Goal: Task Accomplishment & Management: Use online tool/utility

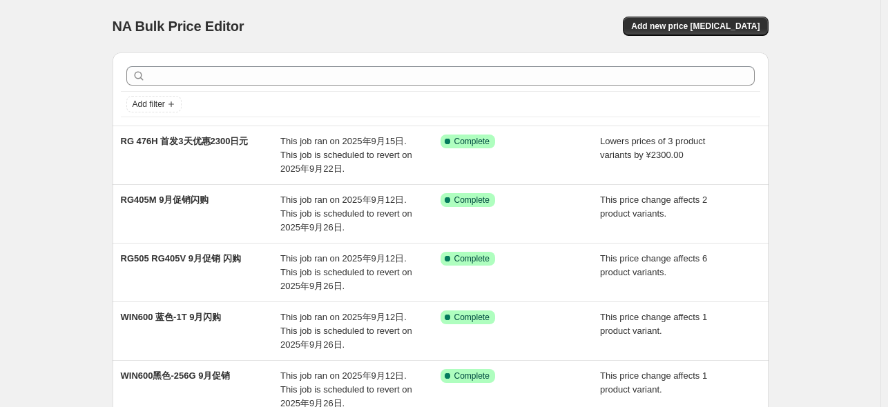
drag, startPoint x: 801, startPoint y: 190, endPoint x: 863, endPoint y: 242, distance: 80.8
click at [807, 193] on div "NA Bulk Price Editor. This page is ready NA Bulk Price Editor Add new price [ME…" at bounding box center [440, 390] width 880 height 780
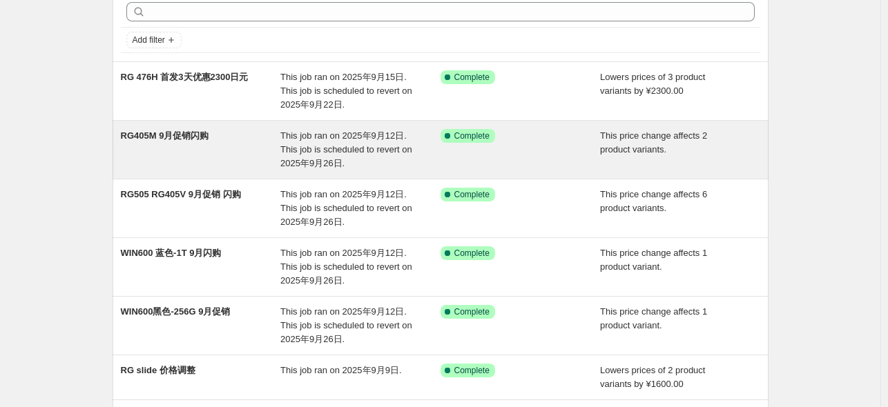
scroll to position [138, 0]
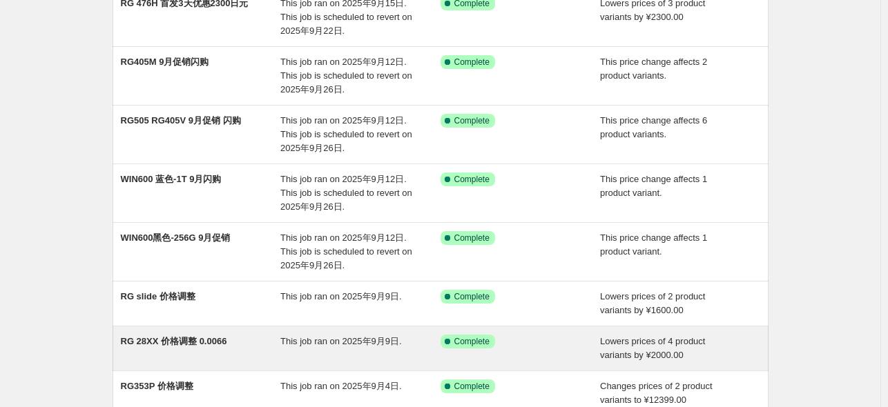
click at [179, 342] on span "RG 28XX 价格调整 0.0066" at bounding box center [174, 341] width 106 height 10
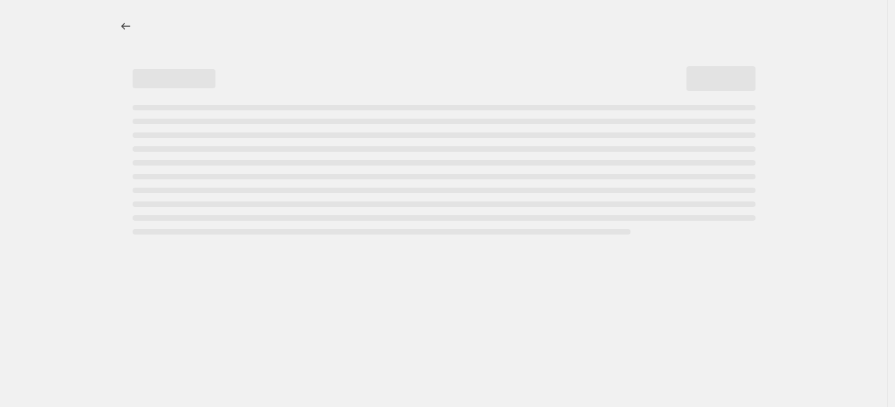
select select "by"
select select "no_change"
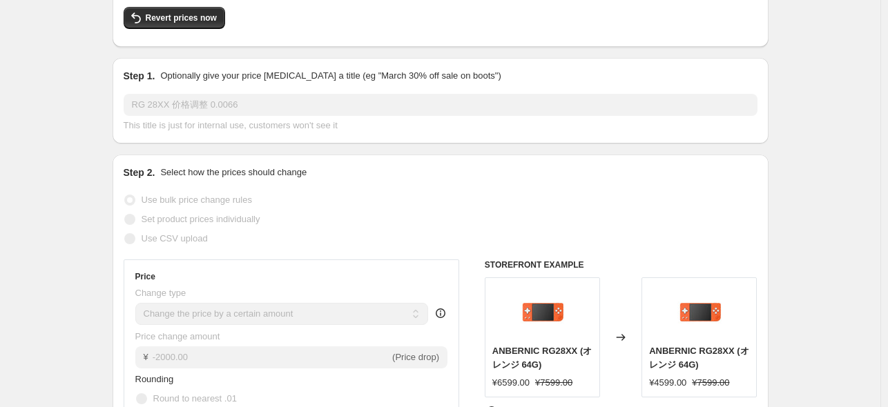
scroll to position [276, 0]
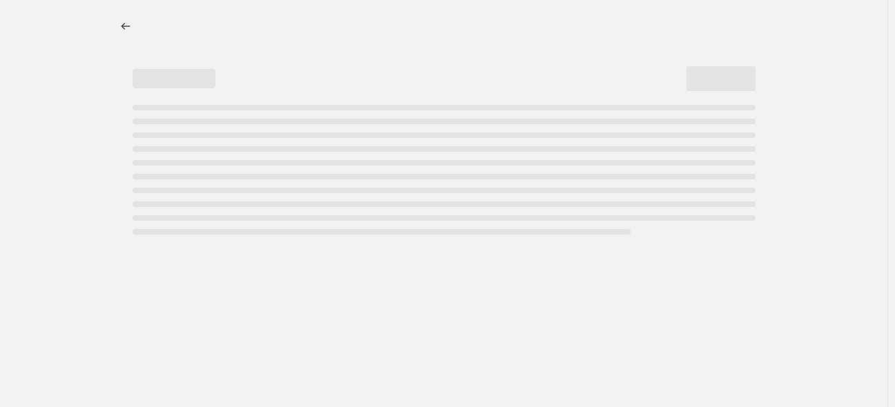
select select "by"
select select "no_change"
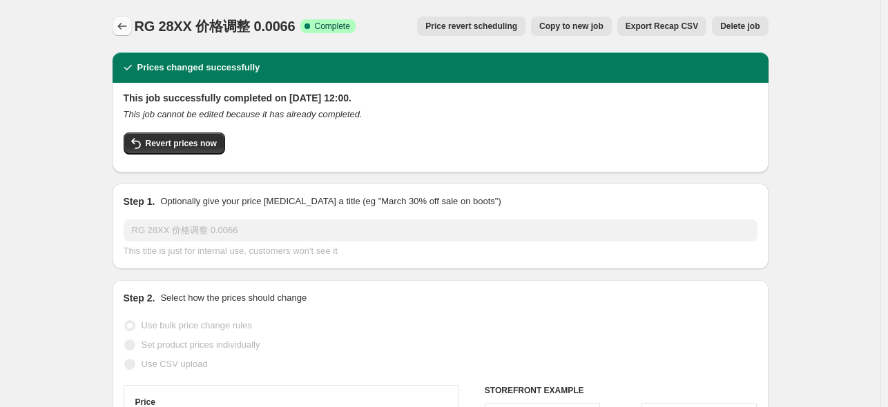
click at [126, 27] on icon "Price change jobs" at bounding box center [122, 26] width 14 height 14
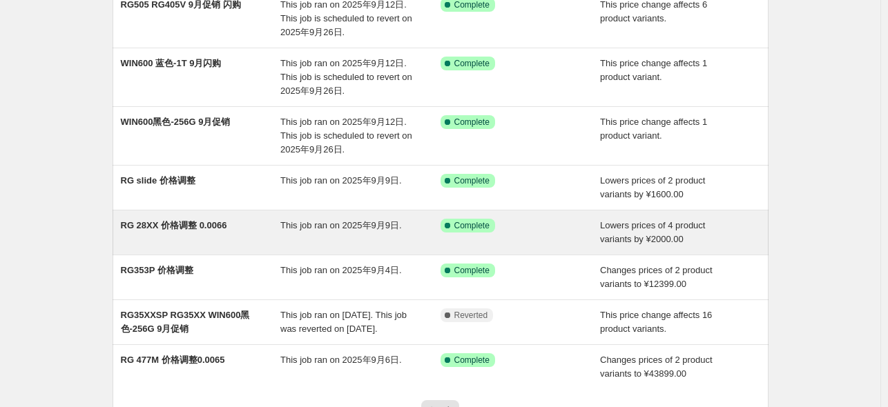
scroll to position [276, 0]
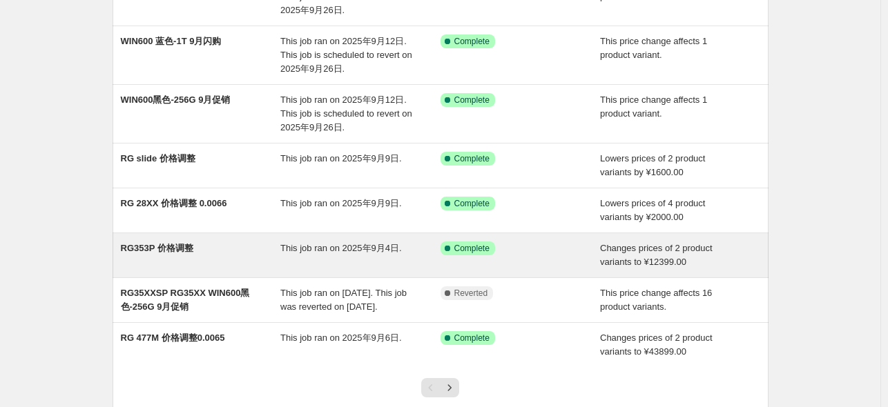
click at [254, 258] on div "RG353P 价格调整" at bounding box center [201, 256] width 160 height 28
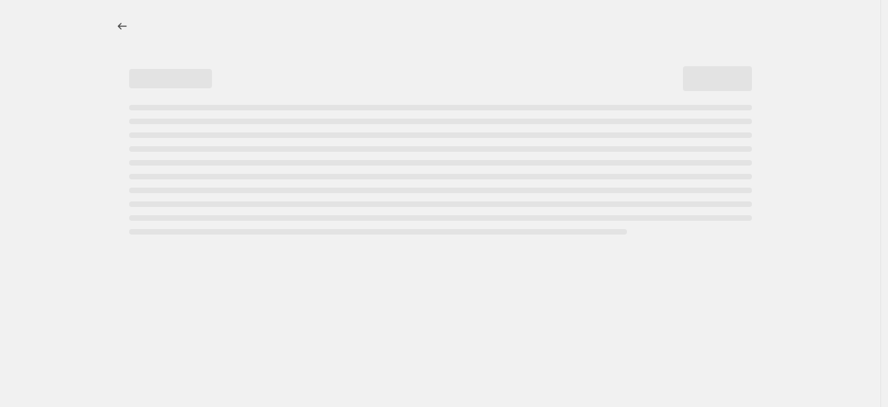
select select "no_change"
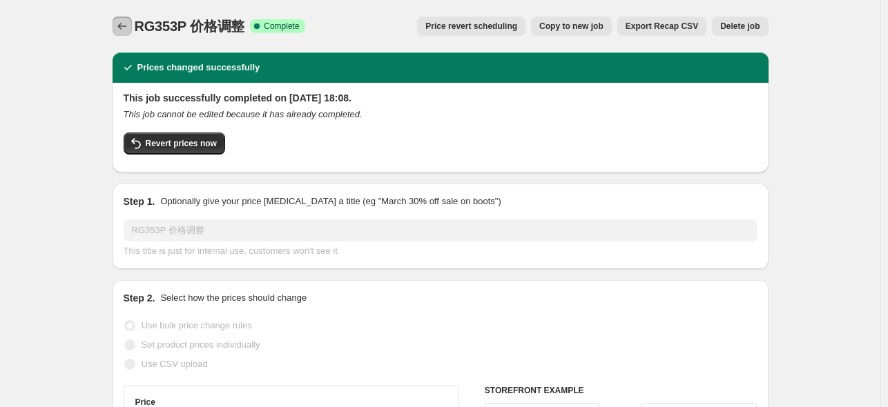
click at [122, 29] on icon "Price change jobs" at bounding box center [122, 26] width 14 height 14
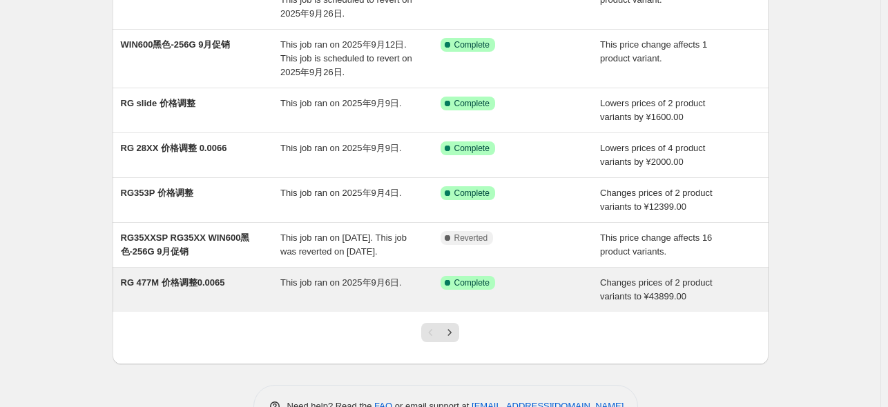
scroll to position [345, 0]
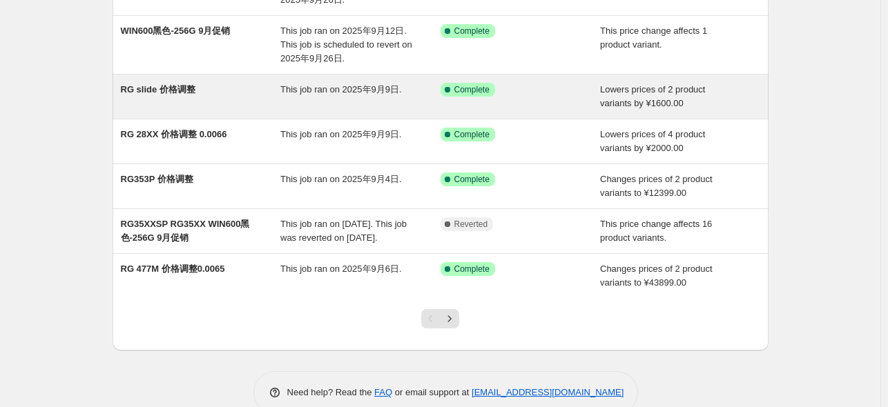
click at [309, 98] on div "This job ran on 2025年9月9日." at bounding box center [360, 97] width 160 height 28
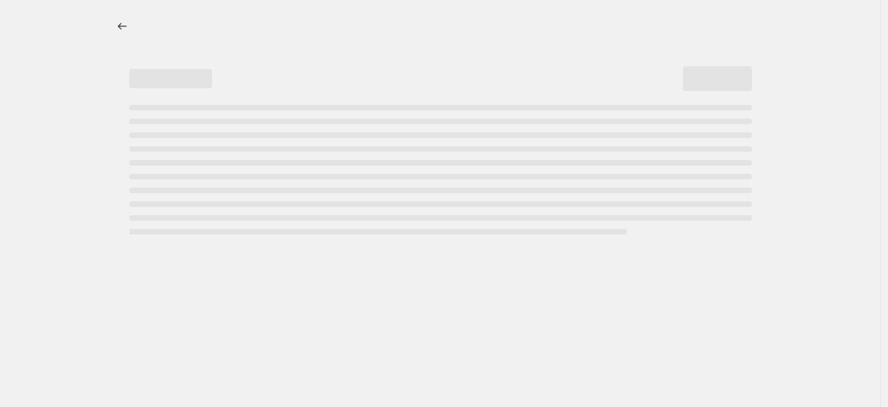
select select "by"
select select "no_change"
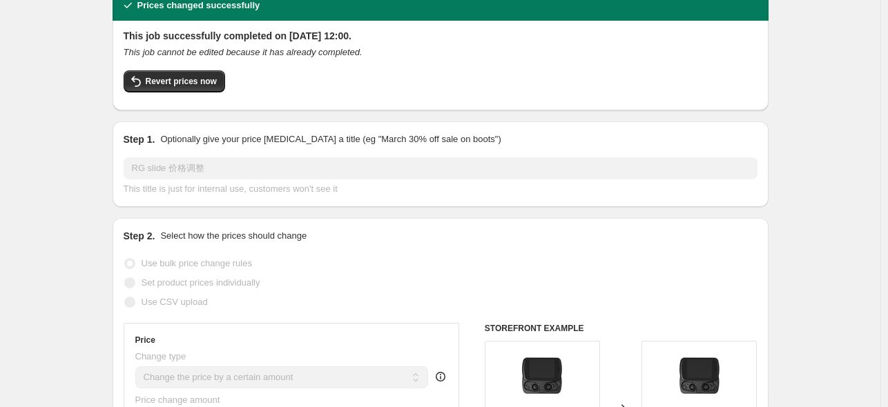
scroll to position [207, 0]
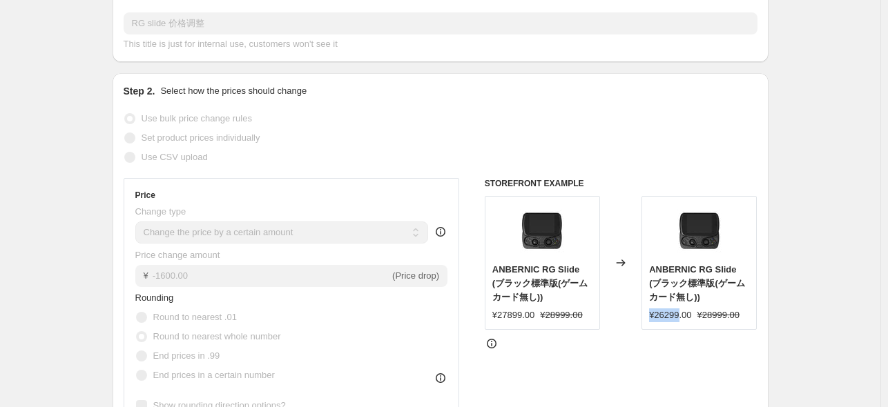
drag, startPoint x: 682, startPoint y: 318, endPoint x: 648, endPoint y: 317, distance: 33.2
click at [649, 317] on div "ANBERNIC RG Slide (ブラック標準版(ゲームカード無し)) ¥26299.00 ¥28999.00" at bounding box center [699, 263] width 115 height 134
copy div "¥26299"
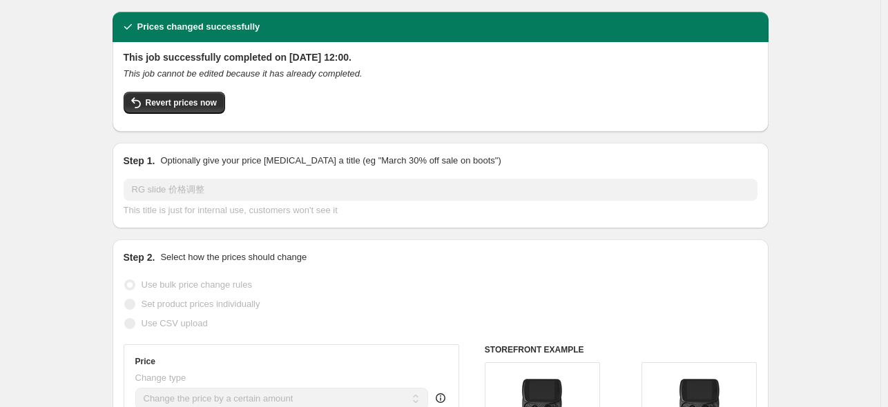
scroll to position [0, 0]
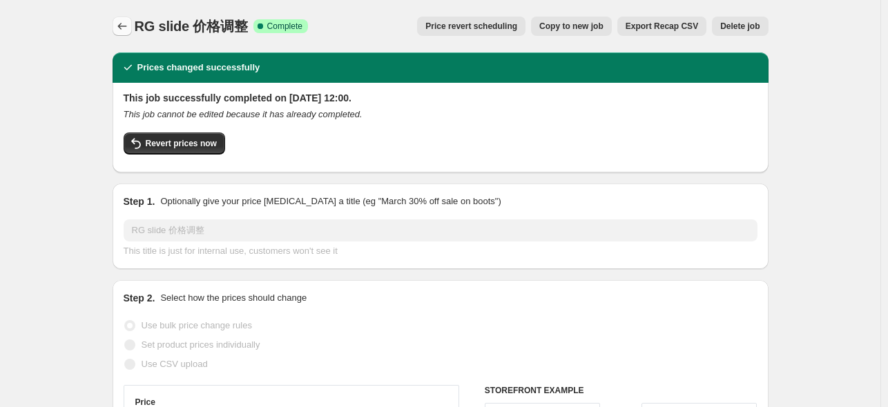
click at [127, 24] on icon "Price change jobs" at bounding box center [122, 26] width 14 height 14
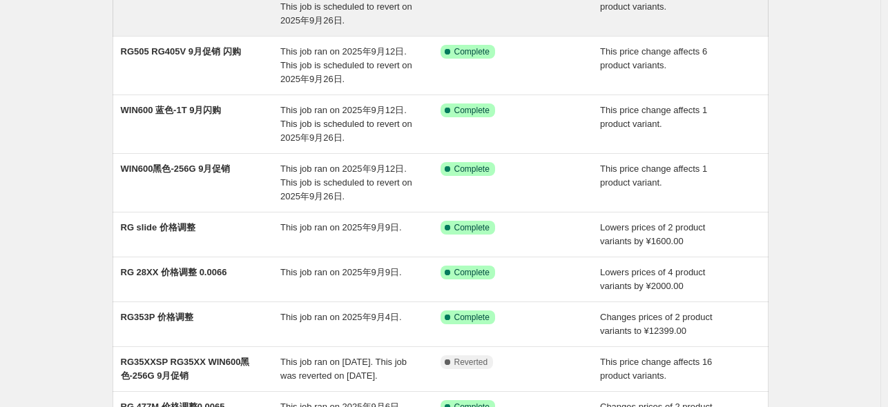
scroll to position [276, 0]
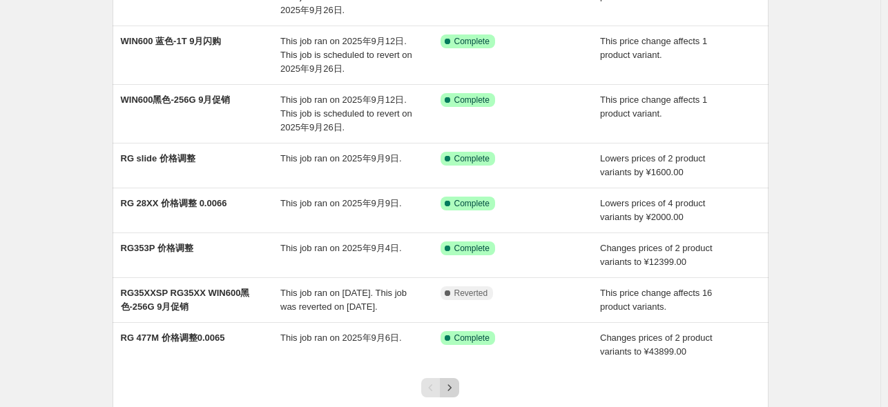
click at [446, 383] on button "Next" at bounding box center [449, 387] width 19 height 19
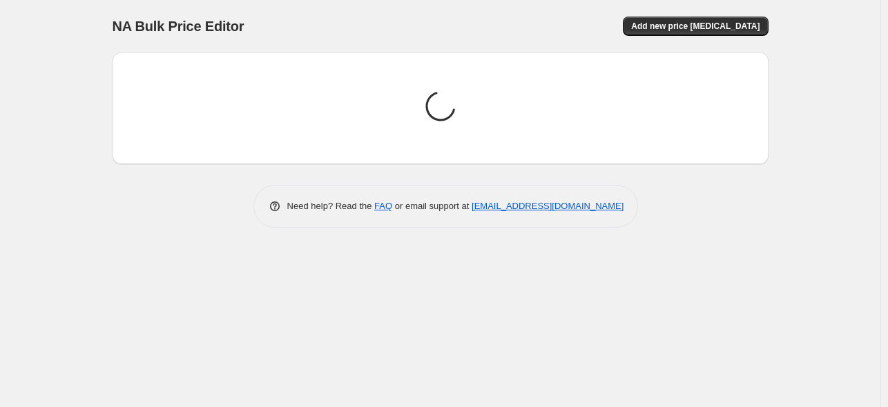
scroll to position [0, 0]
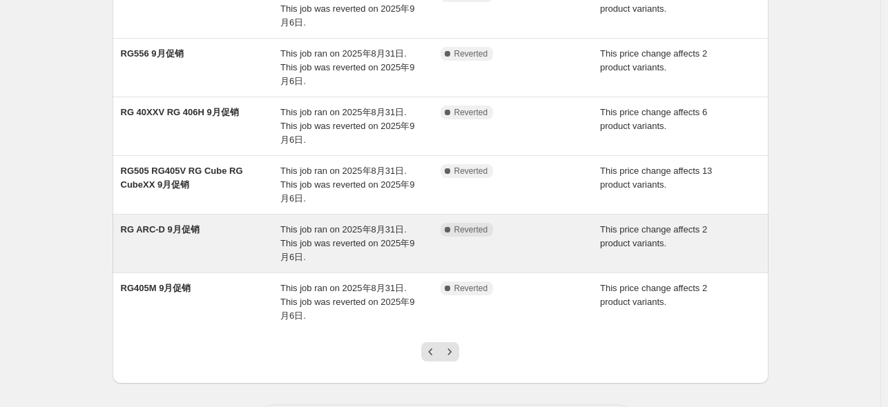
scroll to position [439, 0]
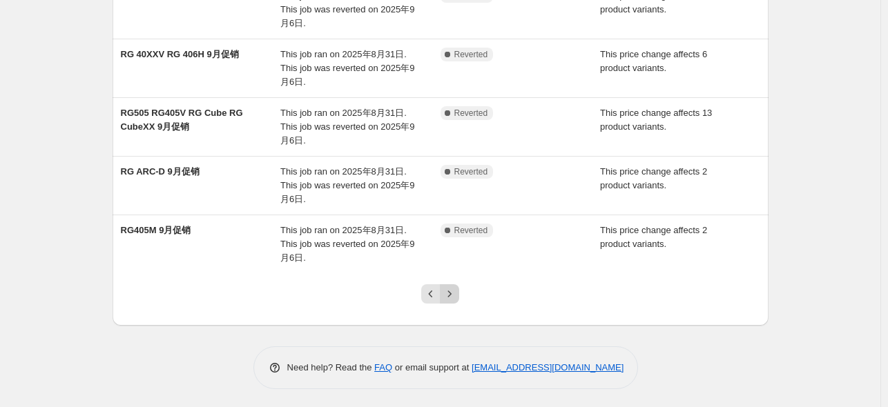
click at [445, 285] on button "Next" at bounding box center [449, 294] width 19 height 19
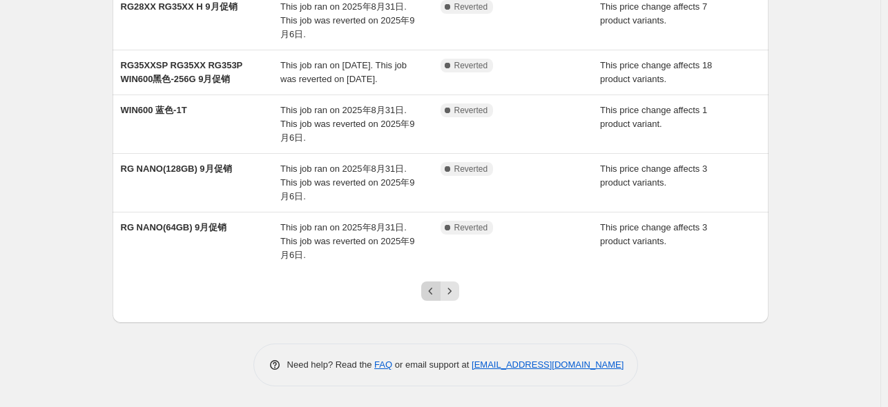
click at [431, 297] on icon "Previous" at bounding box center [431, 292] width 14 height 14
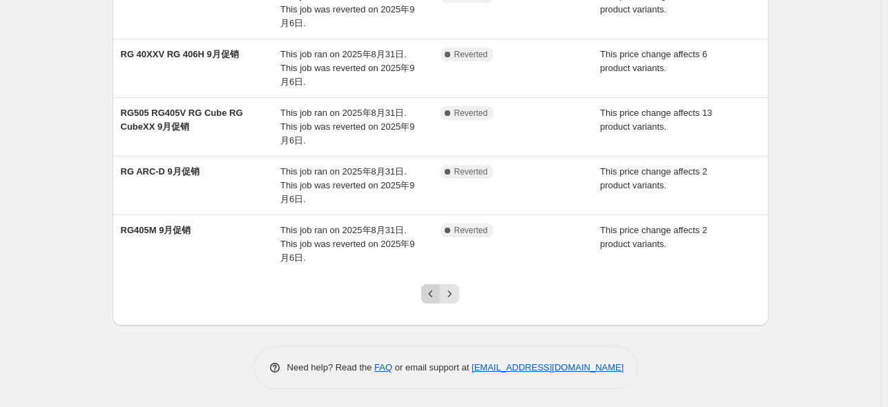
click at [434, 298] on icon "Previous" at bounding box center [431, 294] width 14 height 14
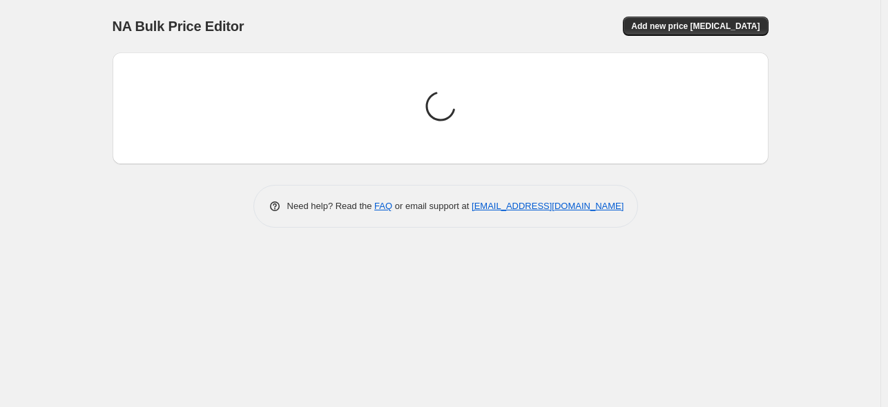
scroll to position [0, 0]
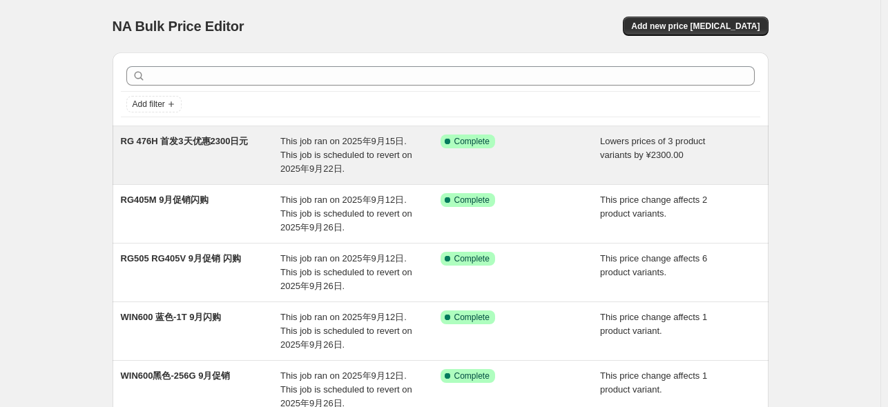
click at [307, 165] on span "This job ran on 2025年9月15日. This job is scheduled to revert on 2025年9月22日." at bounding box center [346, 155] width 132 height 38
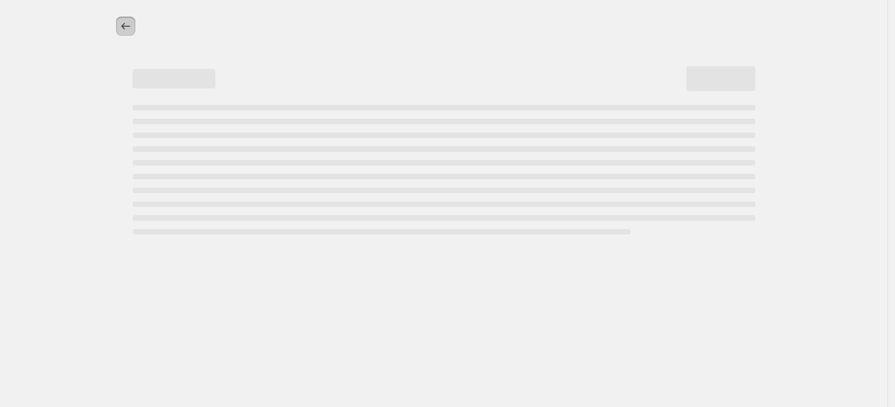
click at [122, 22] on icon "Price change jobs" at bounding box center [126, 26] width 14 height 14
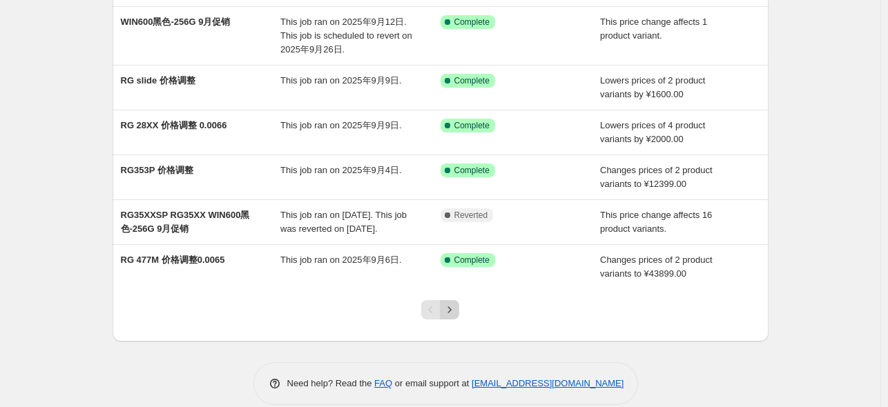
scroll to position [370, 0]
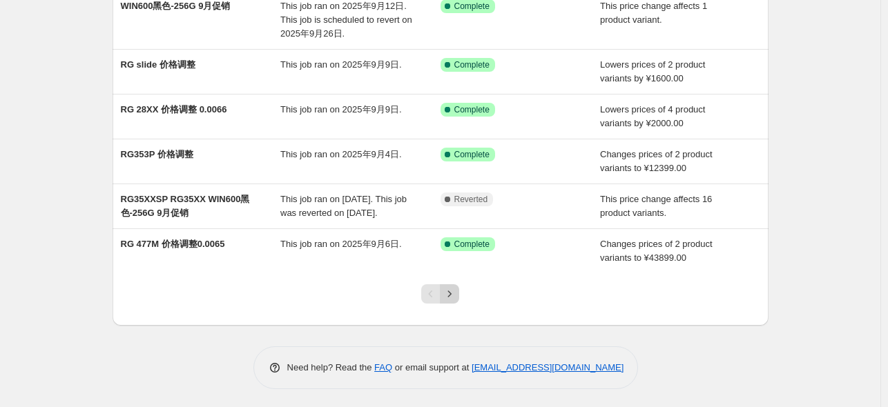
click at [452, 285] on button "Next" at bounding box center [449, 294] width 19 height 19
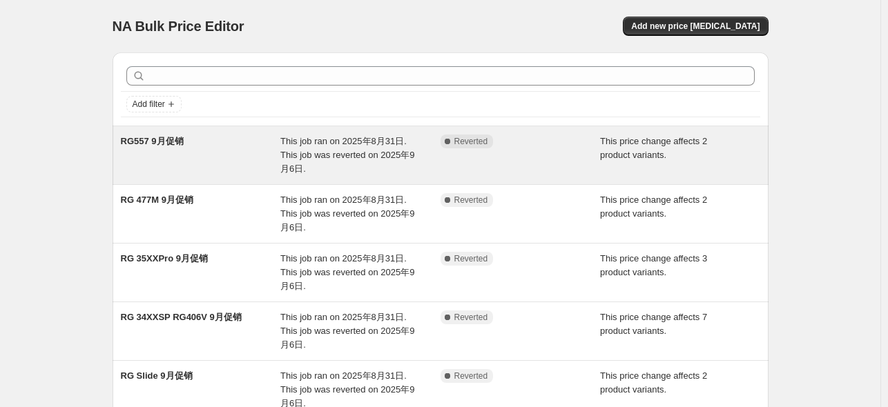
click at [389, 150] on span "This job ran on 2025年8月31日. This job was reverted on 2025年9月6日." at bounding box center [347, 155] width 134 height 38
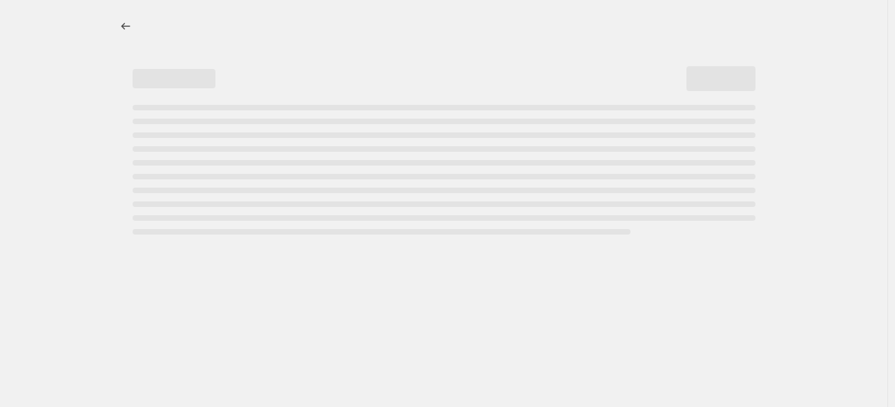
select select "pcap"
select select "no_change"
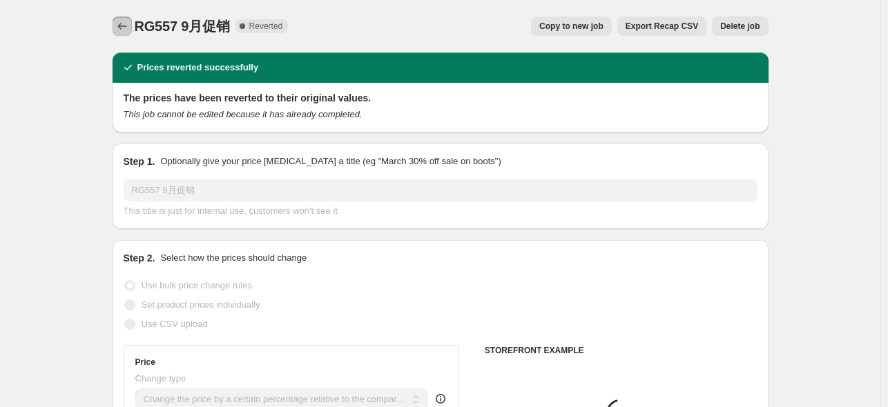
click at [119, 21] on icon "Price change jobs" at bounding box center [122, 26] width 14 height 14
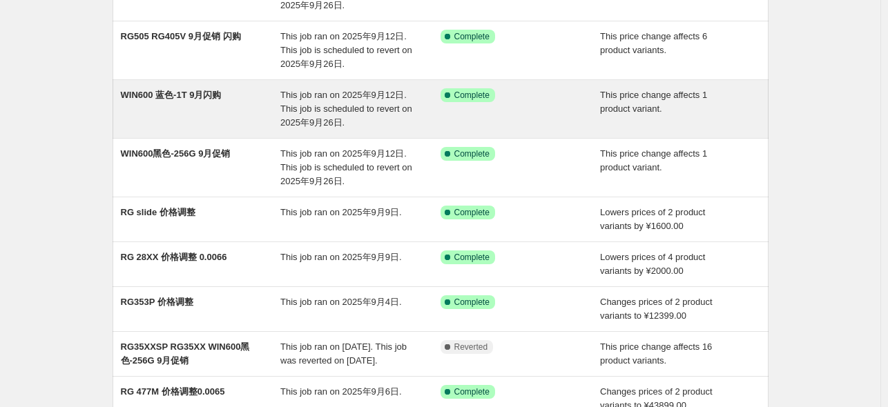
scroll to position [69, 0]
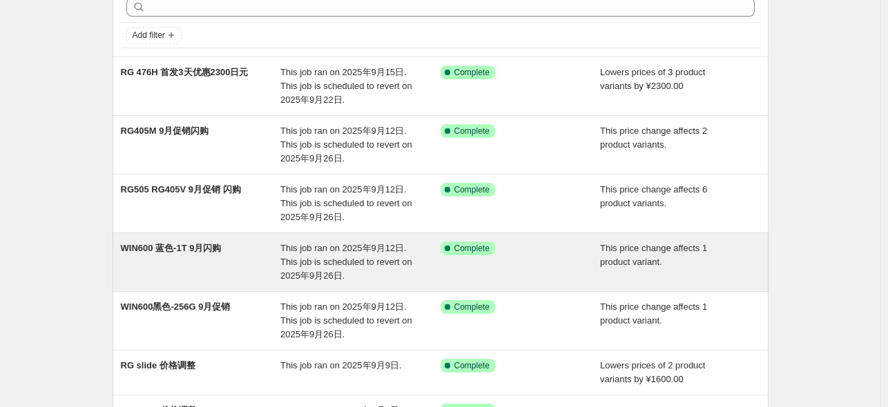
click at [214, 253] on span "WIN600 蓝色-1T 9月闪购" at bounding box center [171, 248] width 101 height 10
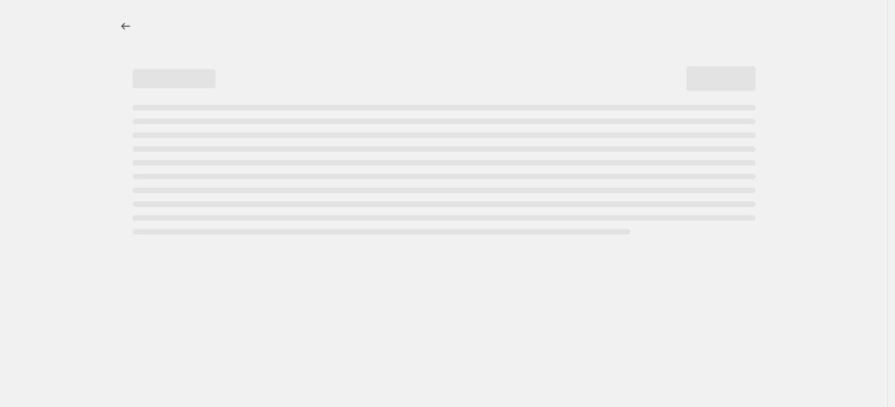
select select "pcap"
select select "no_change"
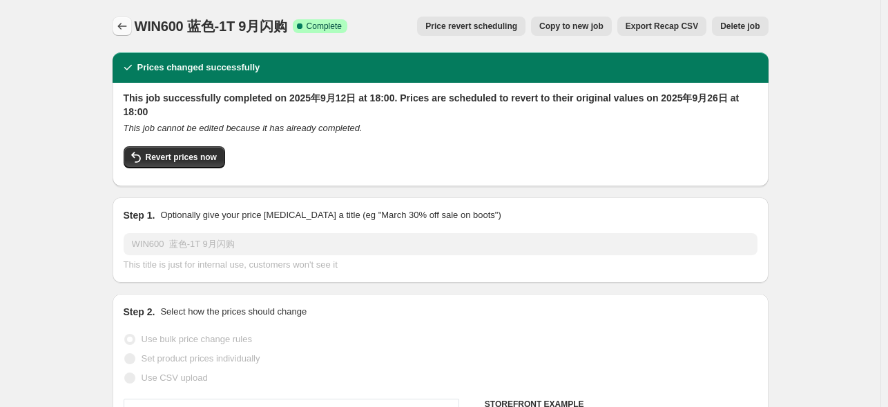
click at [129, 26] on icon "Price change jobs" at bounding box center [122, 26] width 14 height 14
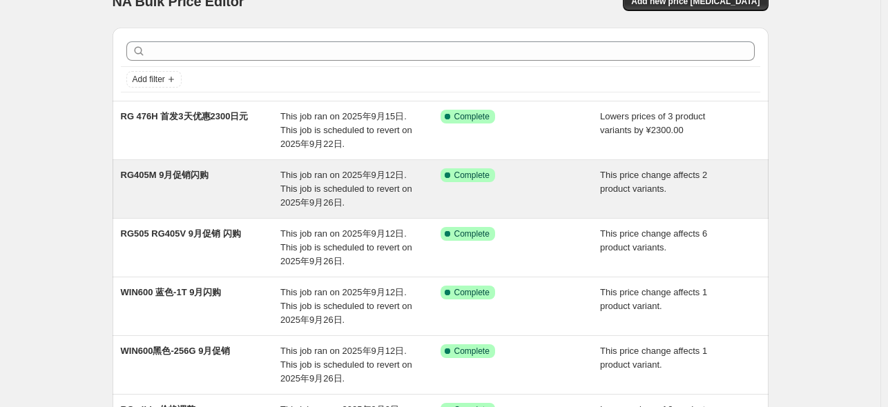
scroll to position [69, 0]
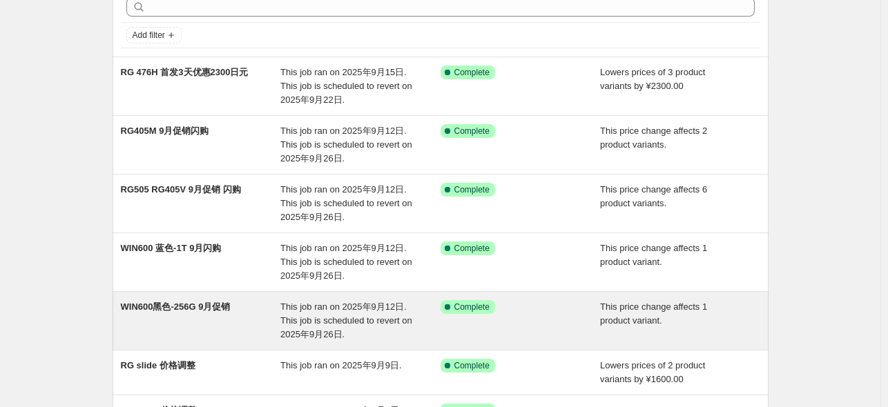
click at [268, 311] on div "WIN600黑色-256G 9月促销" at bounding box center [201, 320] width 160 height 41
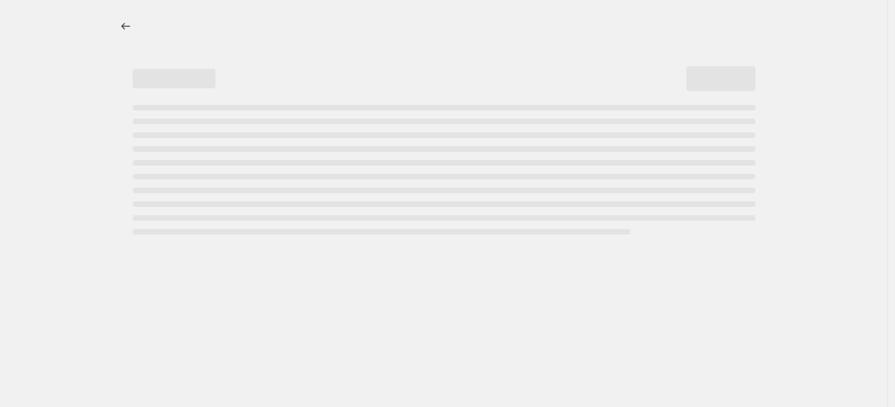
select select "pcap"
select select "no_change"
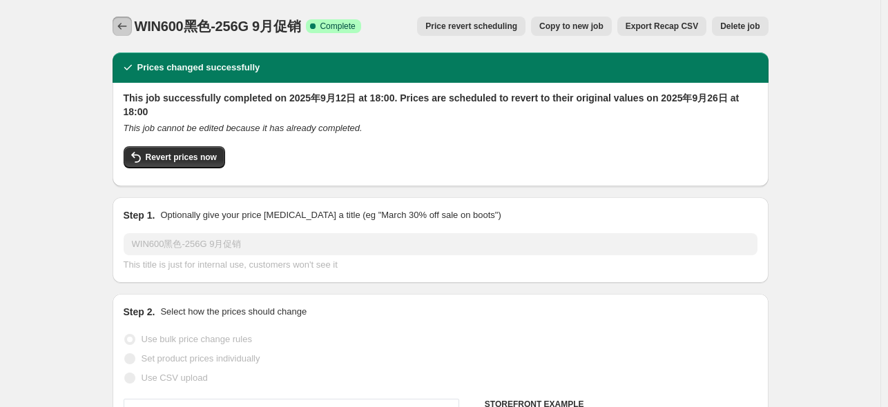
click at [127, 30] on icon "Price change jobs" at bounding box center [122, 26] width 14 height 14
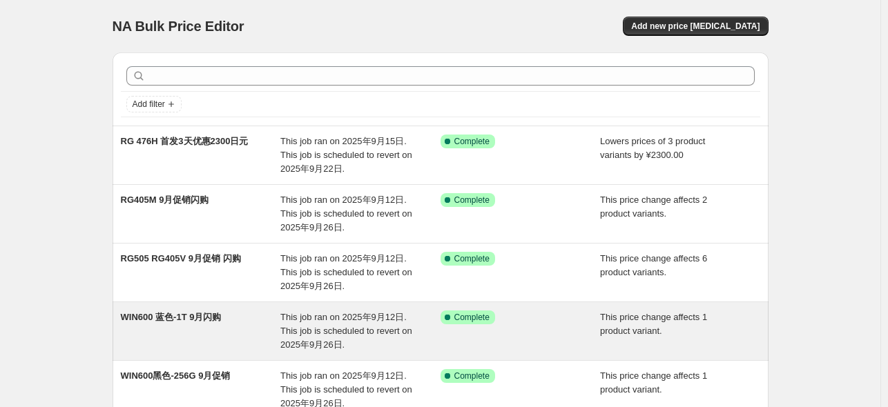
click at [209, 331] on div "WIN600 蓝色-1T 9月闪购" at bounding box center [201, 331] width 160 height 41
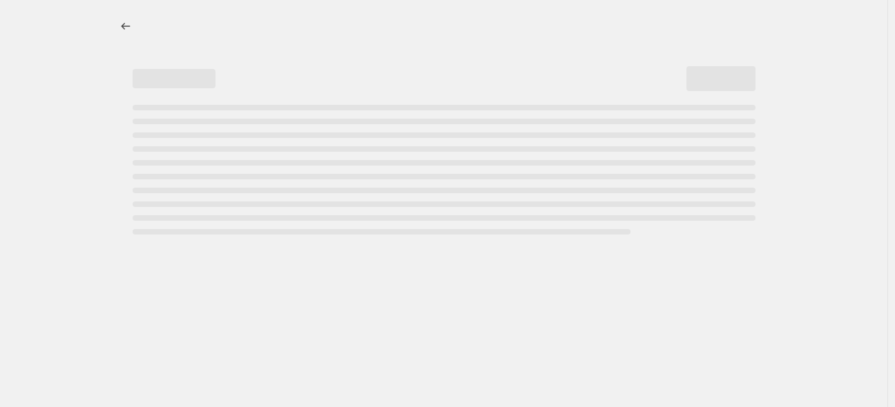
select select "pcap"
select select "no_change"
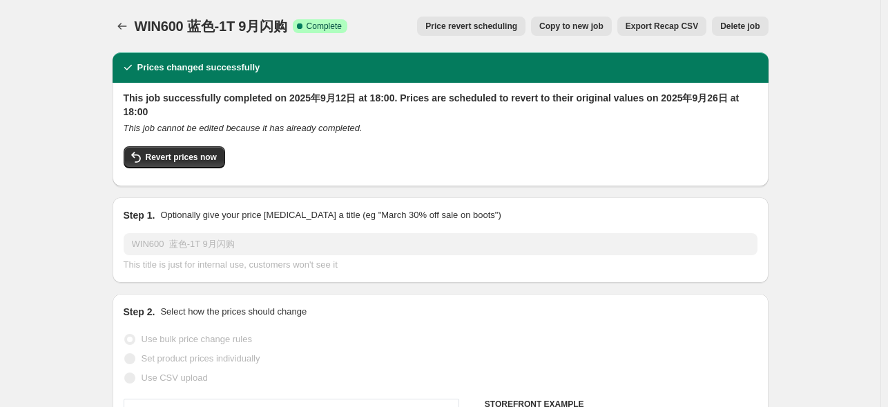
click at [510, 198] on div "Step 1. Optionally give your price change job a title (eg "March 30% off sale o…" at bounding box center [441, 241] width 656 height 86
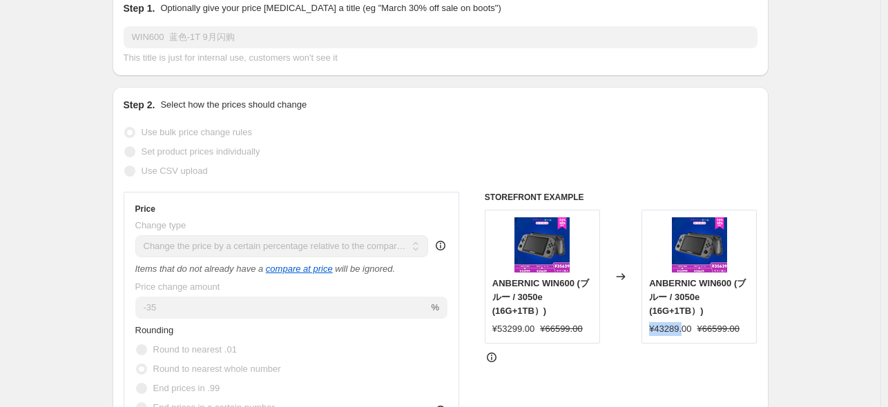
drag, startPoint x: 683, startPoint y: 331, endPoint x: 653, endPoint y: 335, distance: 30.6
click at [653, 335] on div "¥43289.00" at bounding box center [670, 329] width 42 height 14
copy div "¥43289."
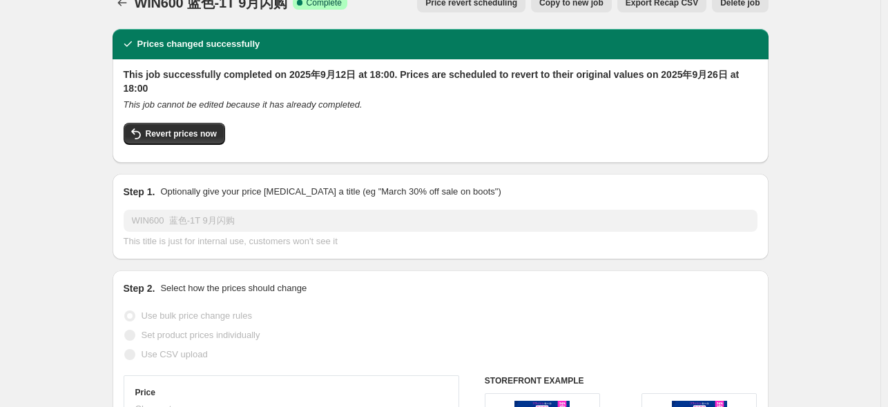
scroll to position [0, 0]
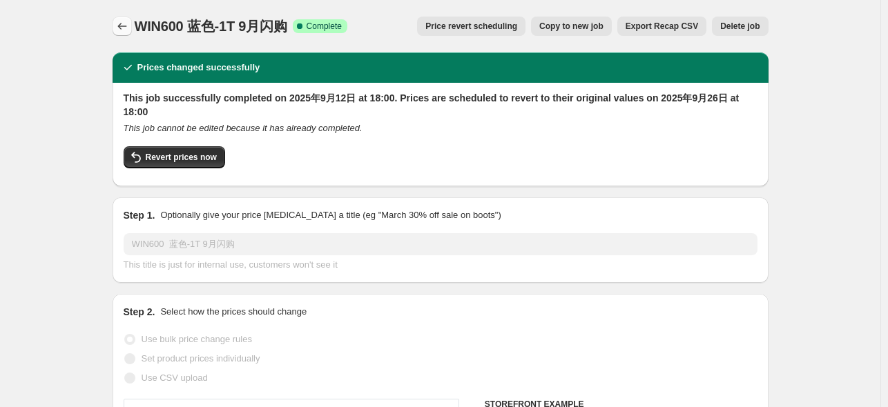
click at [132, 26] on button "Price change jobs" at bounding box center [122, 26] width 19 height 19
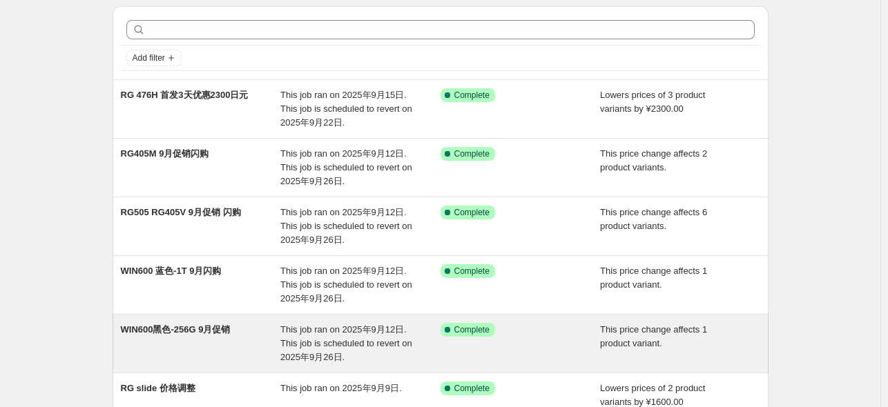
scroll to position [69, 0]
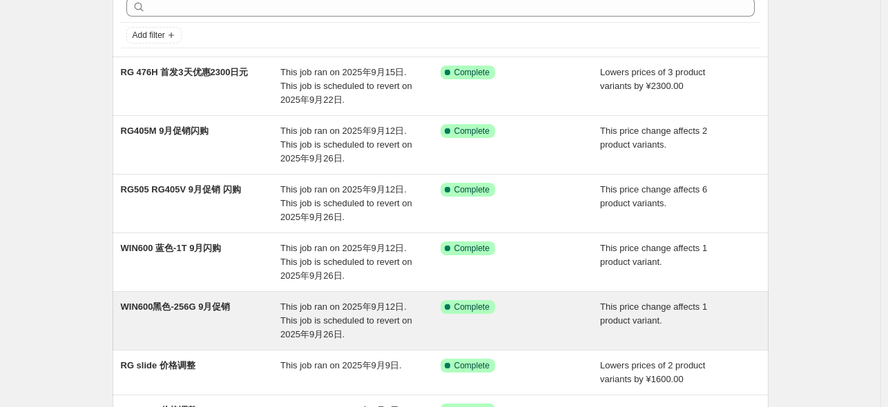
click at [235, 292] on div "WIN600黑色-256G 9月促销 This job ran on 2025年9月12日. This job is scheduled to revert …" at bounding box center [441, 321] width 656 height 58
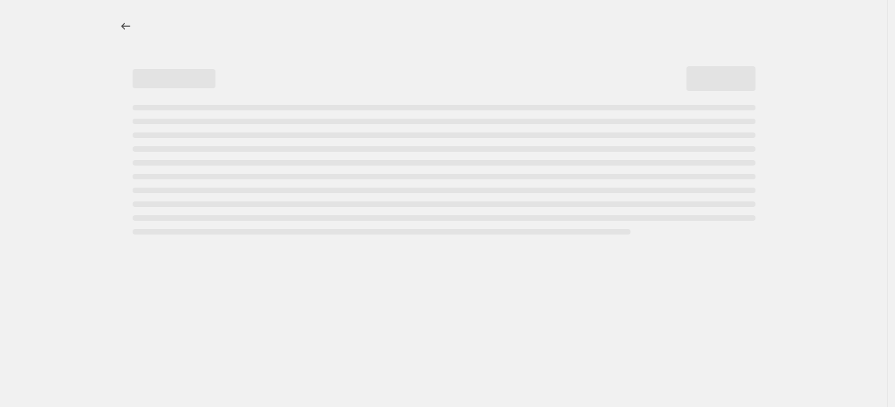
select select "pcap"
select select "no_change"
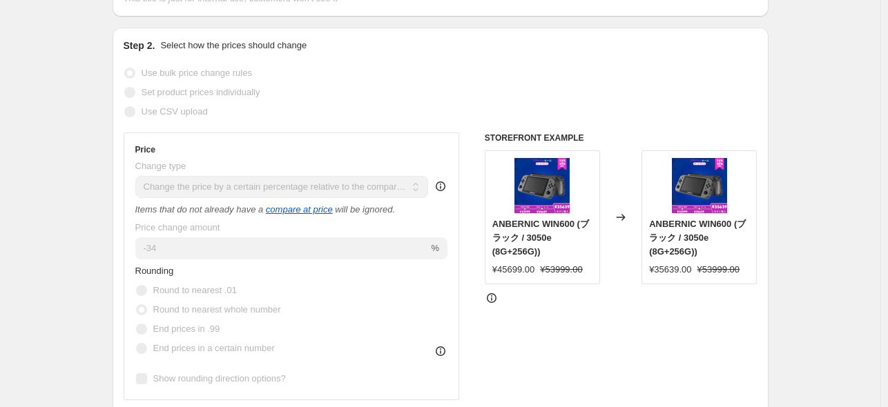
scroll to position [276, 0]
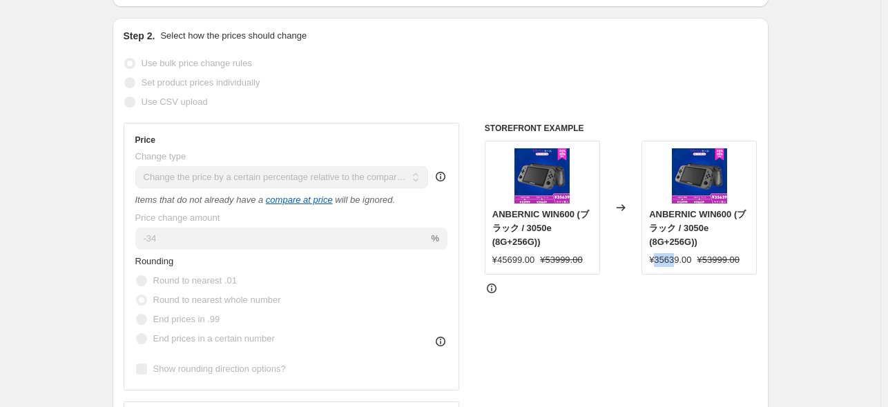
drag, startPoint x: 677, startPoint y: 259, endPoint x: 657, endPoint y: 259, distance: 20.0
click at [657, 259] on div "¥35639.00" at bounding box center [670, 260] width 42 height 14
drag, startPoint x: 682, startPoint y: 262, endPoint x: 653, endPoint y: 262, distance: 29.0
click at [653, 262] on div "¥35639.00" at bounding box center [670, 260] width 42 height 14
copy div "¥35639."
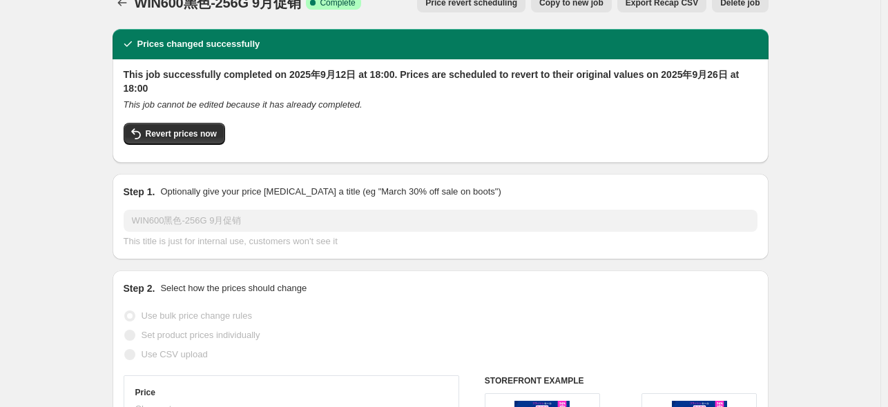
scroll to position [0, 0]
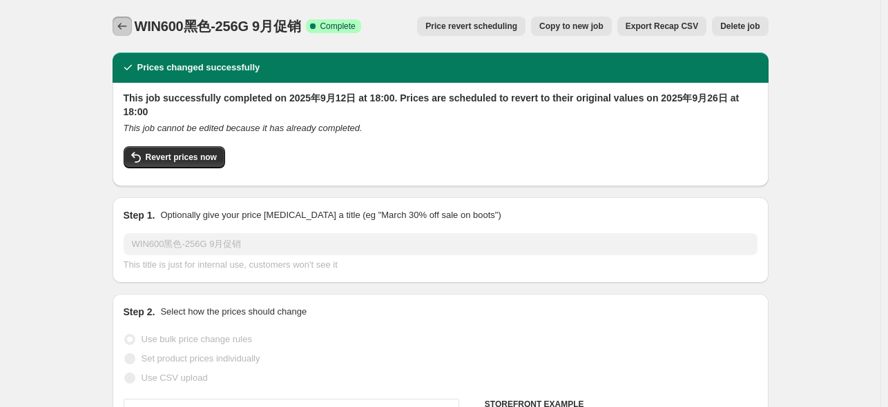
click at [127, 29] on icon "Price change jobs" at bounding box center [122, 26] width 14 height 14
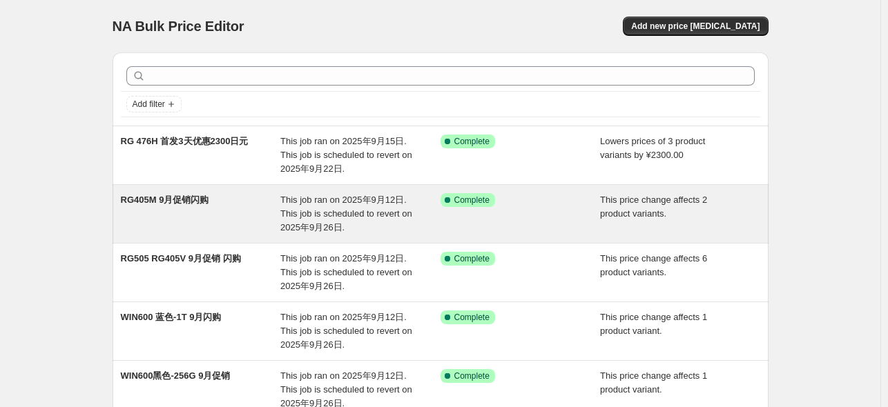
click at [249, 215] on div "RG405M 9月促销闪购" at bounding box center [201, 213] width 160 height 41
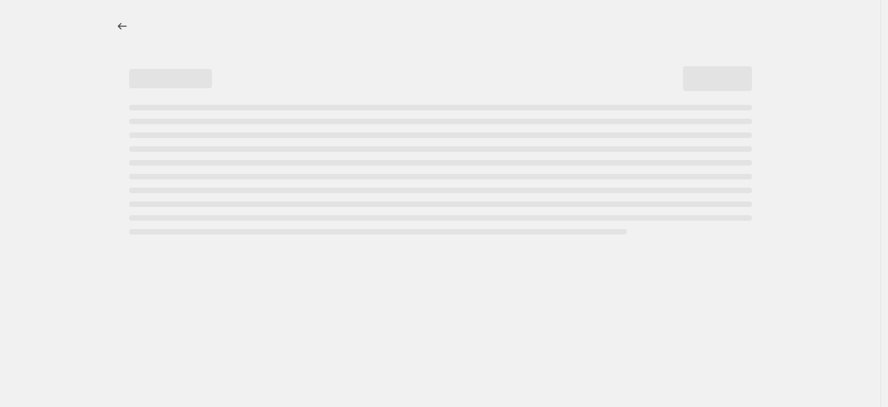
select select "pcap"
select select "no_change"
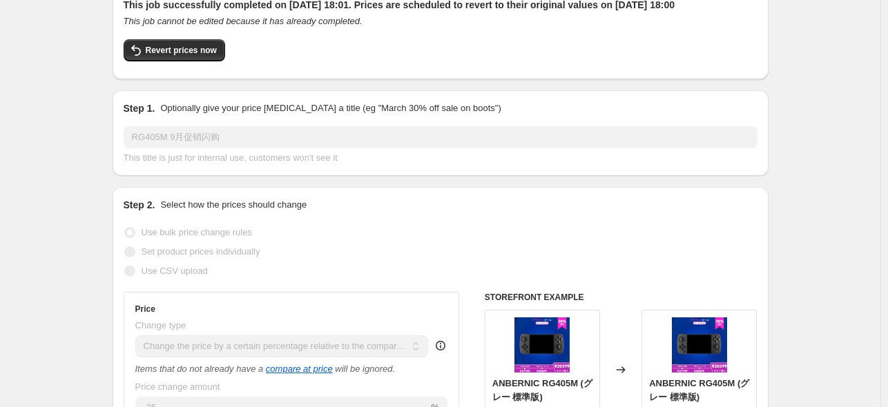
scroll to position [276, 0]
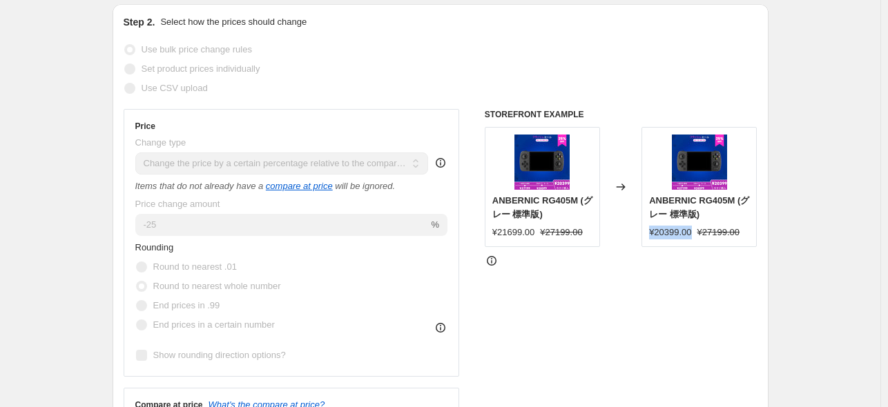
drag, startPoint x: 692, startPoint y: 246, endPoint x: 652, endPoint y: 251, distance: 40.3
click at [652, 240] on div "¥20399.00" at bounding box center [670, 233] width 42 height 14
copy div "¥20399.00"
click at [646, 268] on div at bounding box center [621, 261] width 273 height 14
drag, startPoint x: 695, startPoint y: 244, endPoint x: 652, endPoint y: 253, distance: 44.6
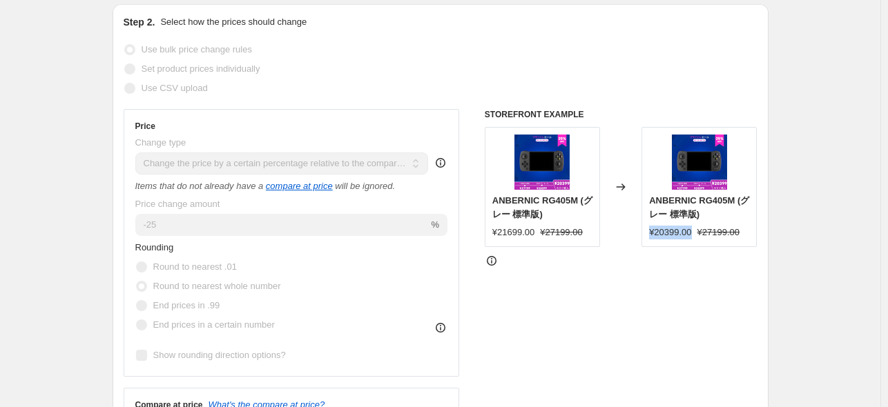
click at [652, 247] on div "ANBERNIC RG405M (グレー 標準版) ¥20399.00 ¥27199.00" at bounding box center [699, 187] width 115 height 120
copy div "¥20399.00"
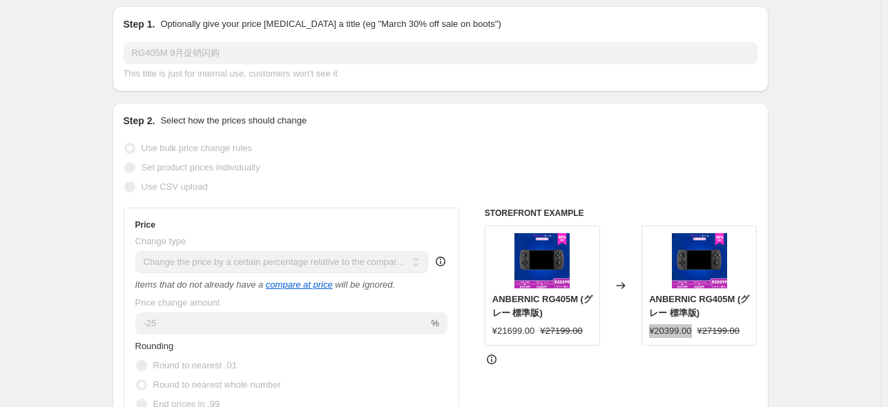
scroll to position [0, 0]
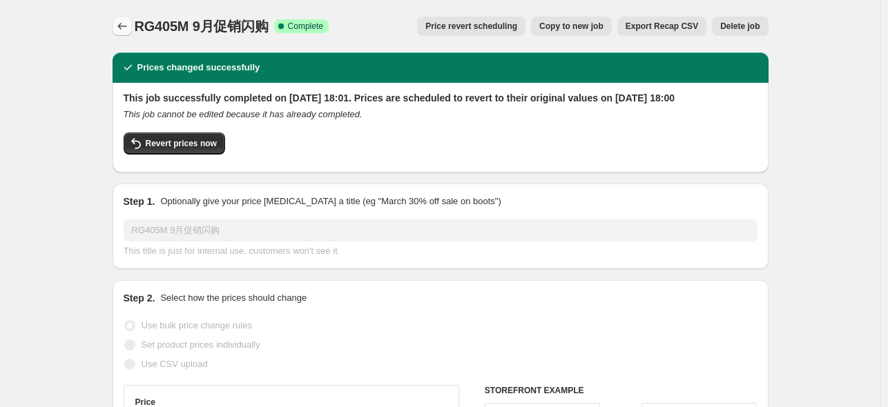
click at [129, 23] on icon "Price change jobs" at bounding box center [122, 26] width 14 height 14
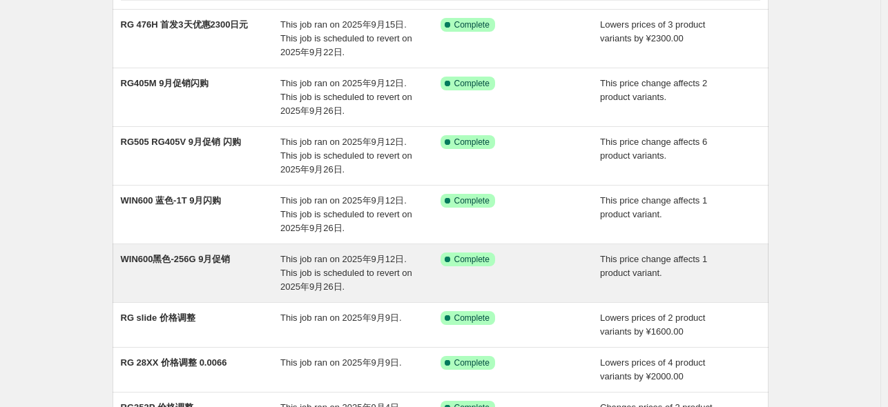
scroll to position [138, 0]
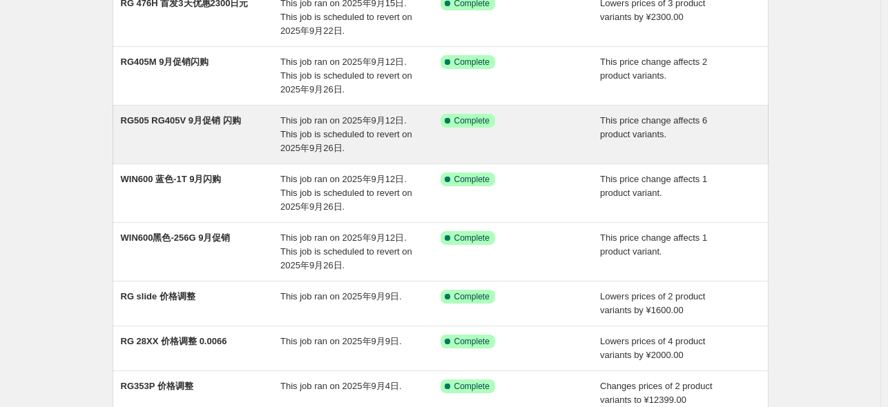
click at [280, 114] on div "RG505 RG405V 9月促销 闪购" at bounding box center [201, 134] width 160 height 41
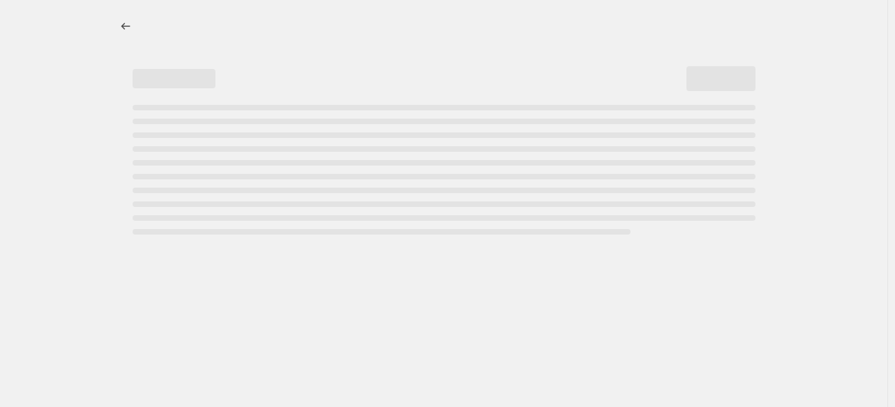
select select "pcap"
select select "no_change"
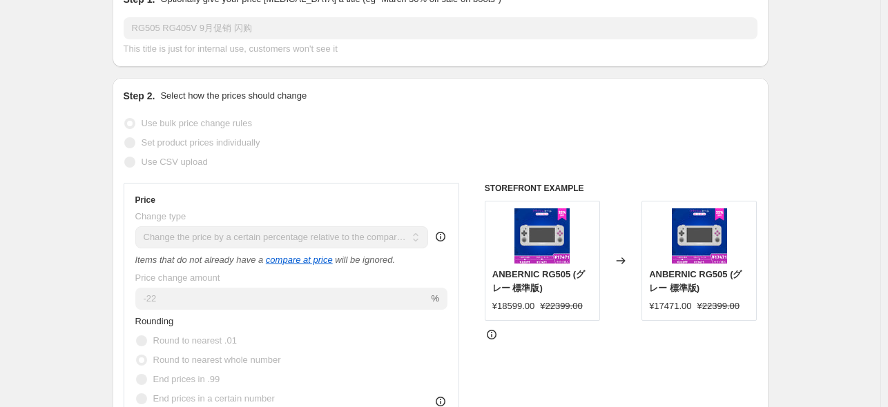
scroll to position [276, 0]
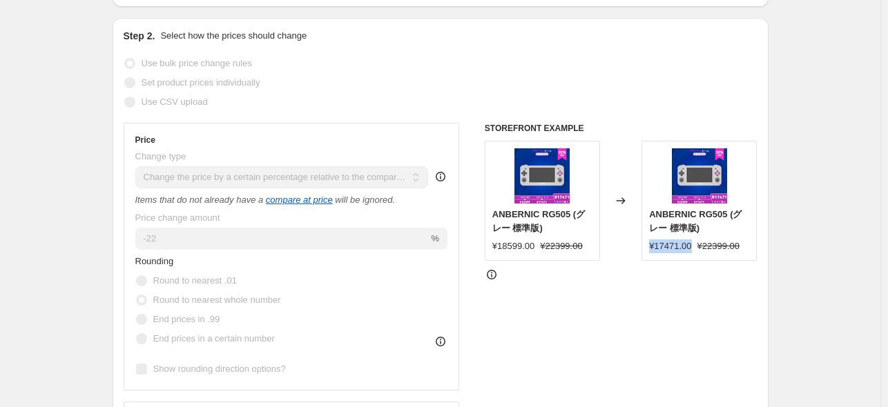
drag, startPoint x: 693, startPoint y: 245, endPoint x: 652, endPoint y: 249, distance: 41.6
click at [651, 250] on div "ANBERNIC RG505 (グレー 標準版) ¥17471.00 ¥22399.00" at bounding box center [699, 201] width 115 height 120
copy div "¥17471.00"
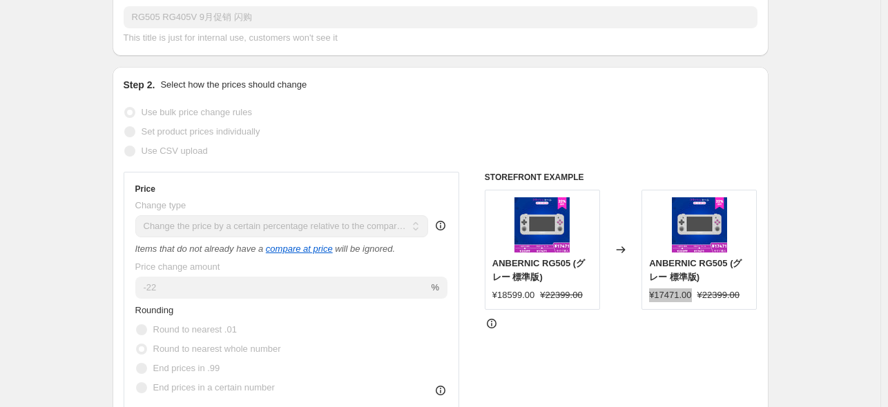
scroll to position [207, 0]
